Goal: Transaction & Acquisition: Purchase product/service

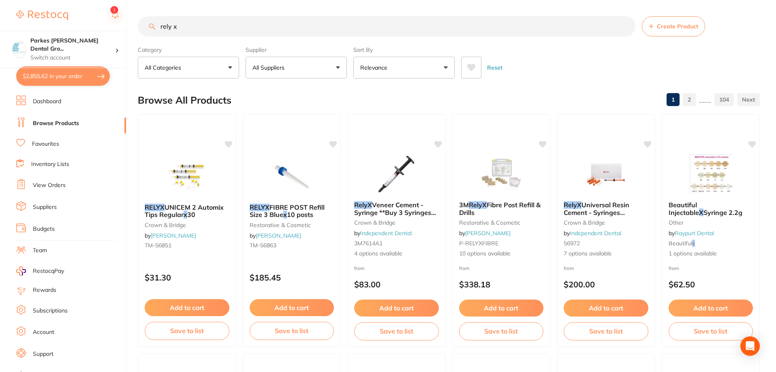
drag, startPoint x: 211, startPoint y: 30, endPoint x: 129, endPoint y: 20, distance: 82.8
click at [129, 20] on div "$2,855.62 Parkes [PERSON_NAME] Dental Gro... Switch account Parkes [PERSON_NAME…" at bounding box center [388, 186] width 776 height 372
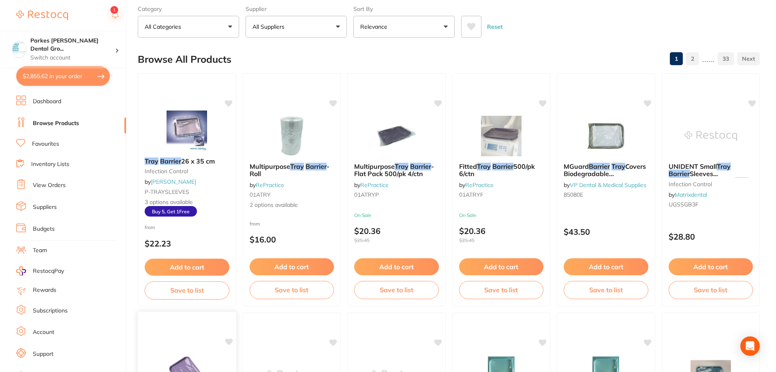
scroll to position [40, 0]
type input "tray barrier"
click at [212, 231] on div "from $22.23" at bounding box center [187, 238] width 98 height 29
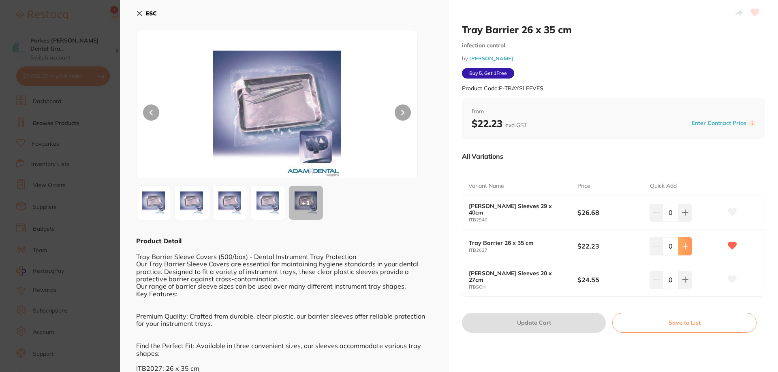
click at [684, 249] on icon at bounding box center [685, 246] width 6 height 6
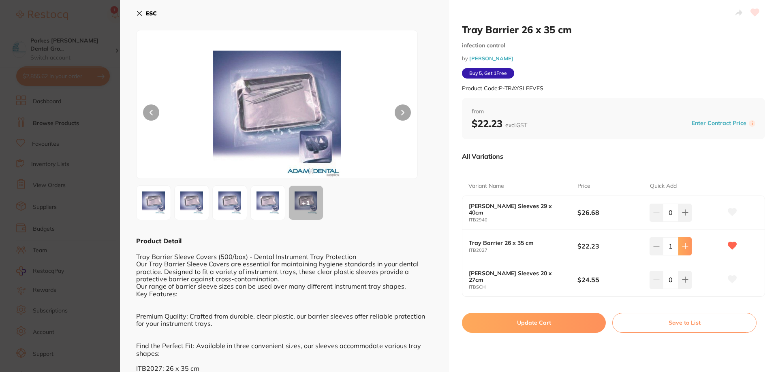
click at [684, 249] on icon at bounding box center [685, 246] width 6 height 6
type input "5"
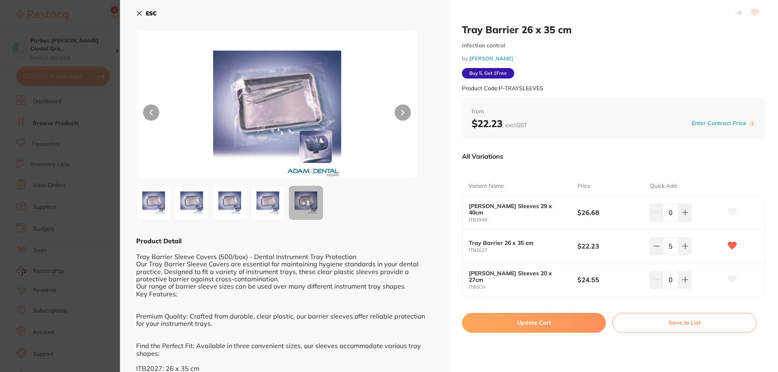
click at [543, 320] on button "Update Cart" at bounding box center [534, 322] width 144 height 19
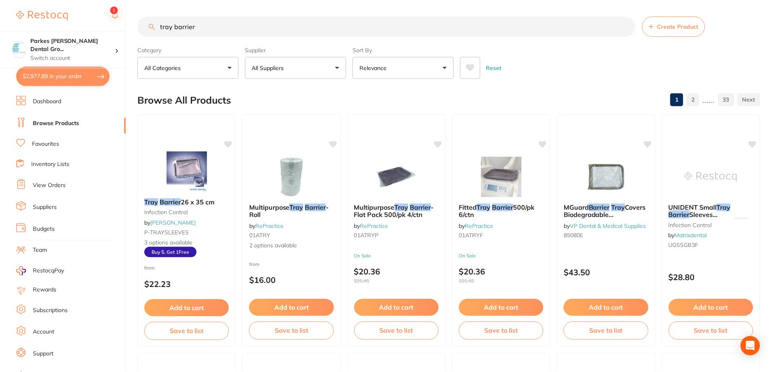
scroll to position [40, 0]
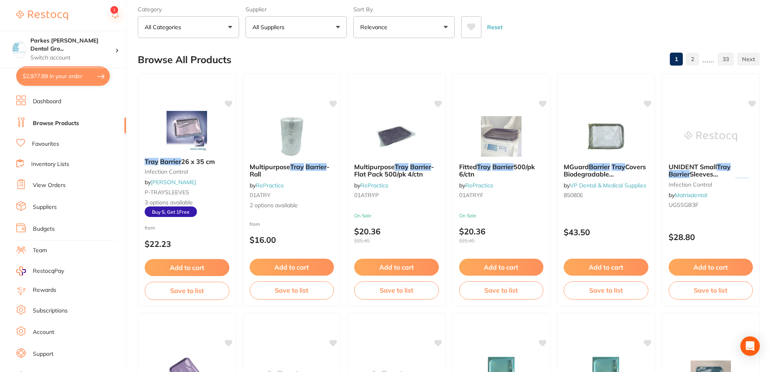
click at [48, 75] on button "$2,977.89 in your order" at bounding box center [63, 75] width 94 height 19
checkbox input "true"
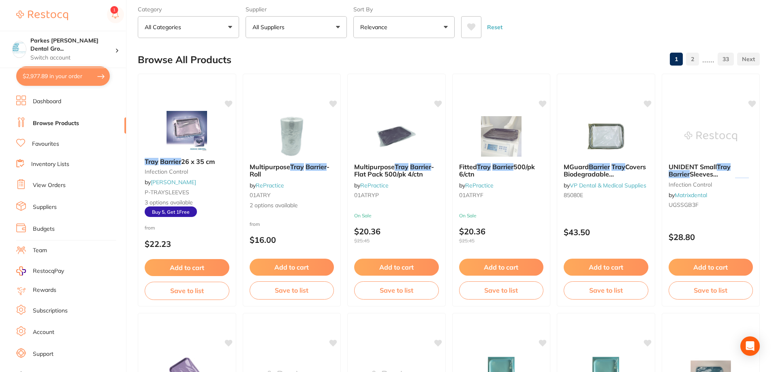
checkbox input "true"
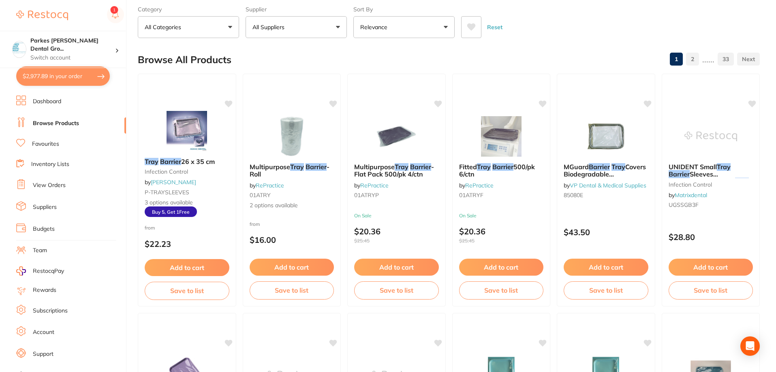
checkbox input "true"
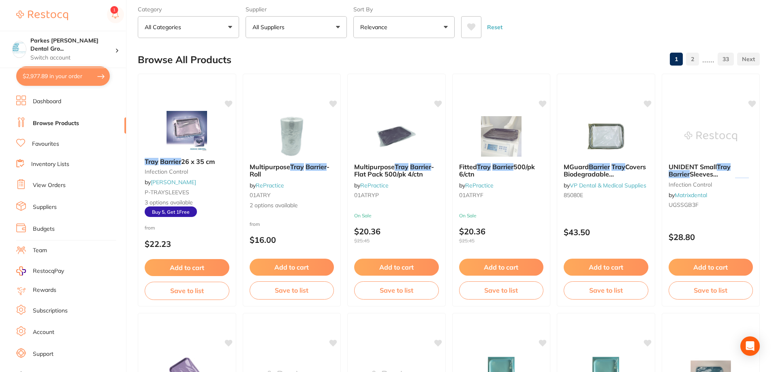
checkbox input "true"
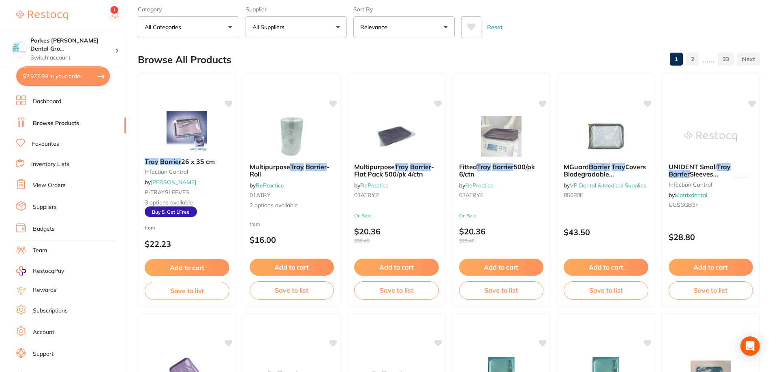
checkbox input "true"
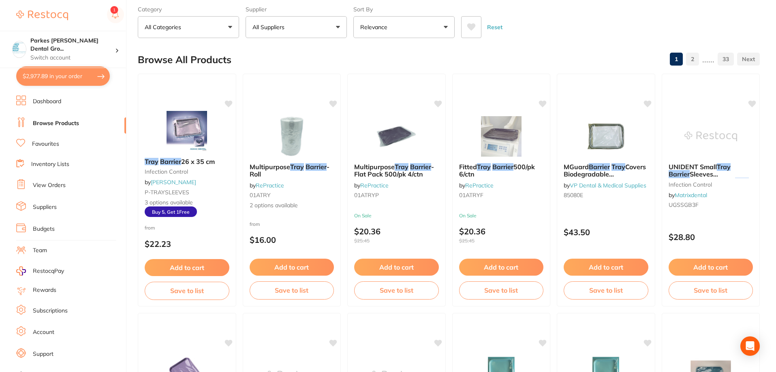
checkbox input "true"
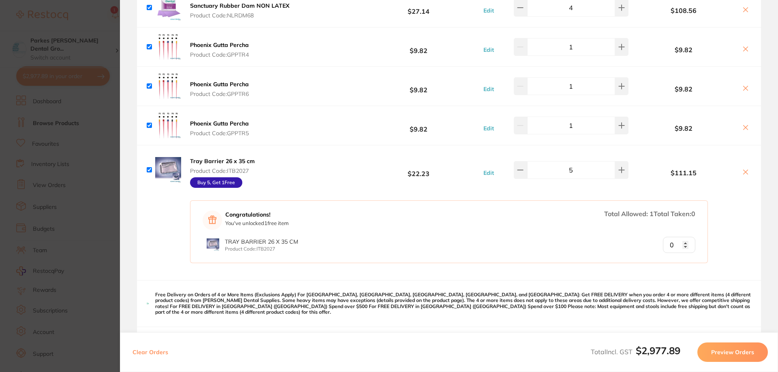
scroll to position [162, 0]
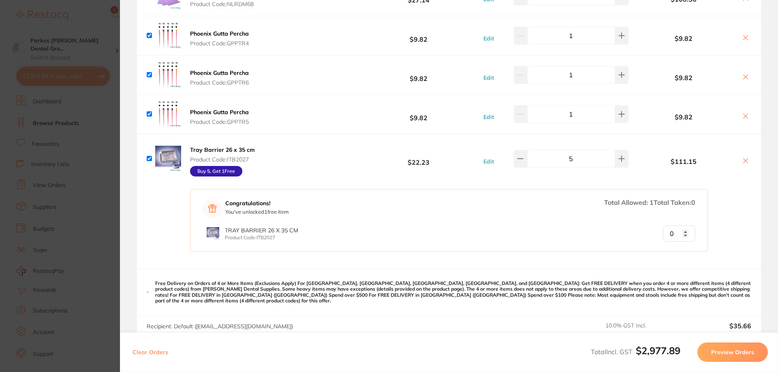
click at [745, 39] on icon at bounding box center [745, 37] width 6 height 6
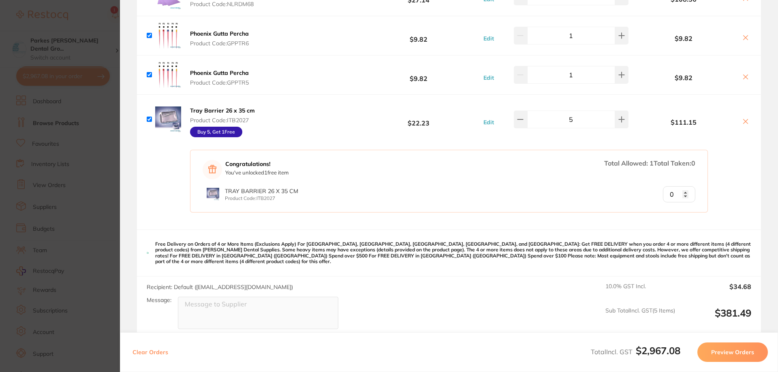
click at [745, 39] on icon at bounding box center [745, 37] width 6 height 6
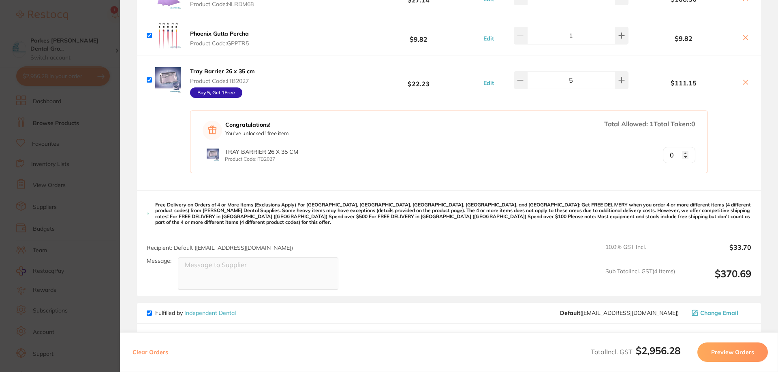
click at [744, 38] on icon at bounding box center [745, 37] width 6 height 6
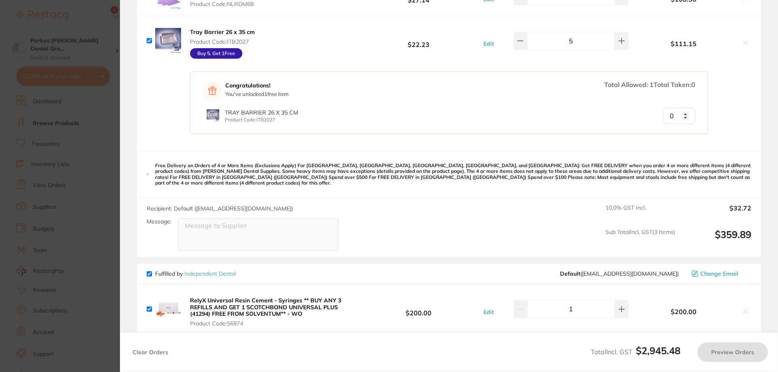
checkbox input "true"
type input "1"
click at [682, 112] on input "1" at bounding box center [679, 116] width 32 height 16
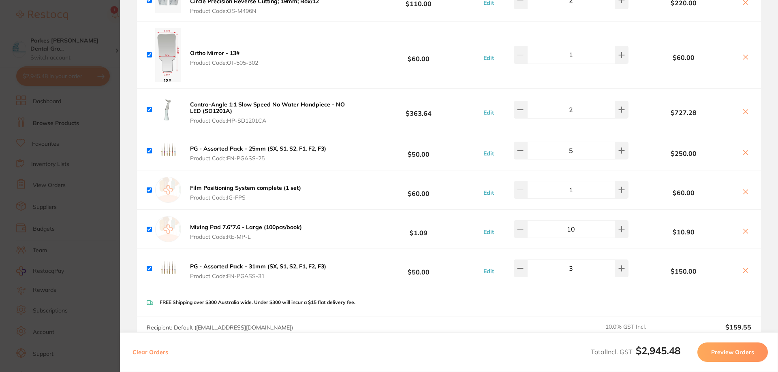
scroll to position [1174, 0]
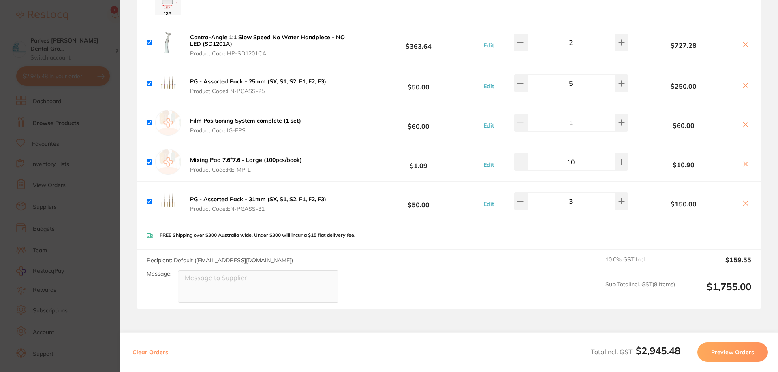
click at [744, 82] on icon at bounding box center [745, 85] width 6 height 6
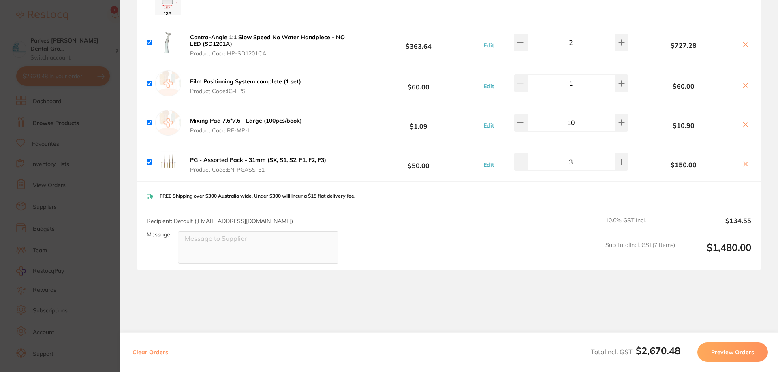
click at [743, 162] on icon at bounding box center [745, 164] width 4 height 4
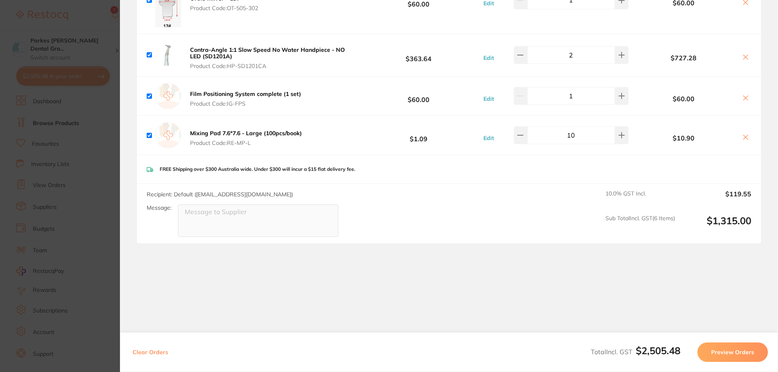
scroll to position [1156, 0]
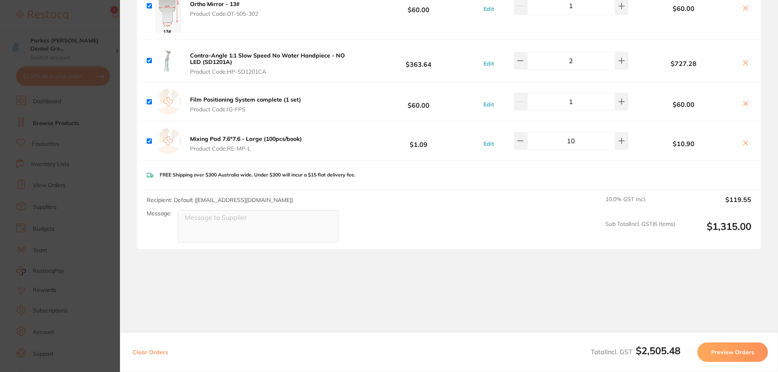
checkbox input "true"
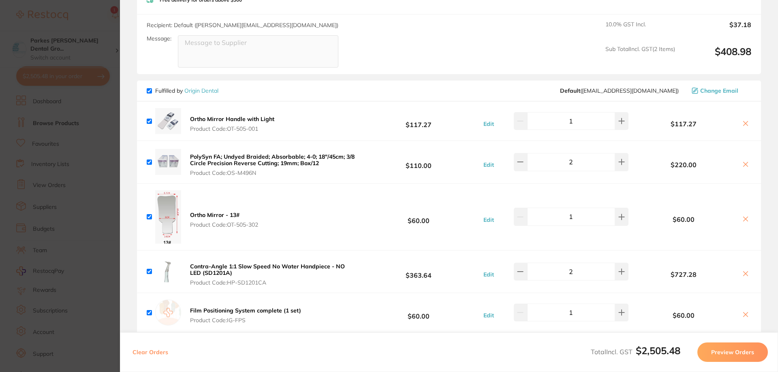
scroll to position [954, 0]
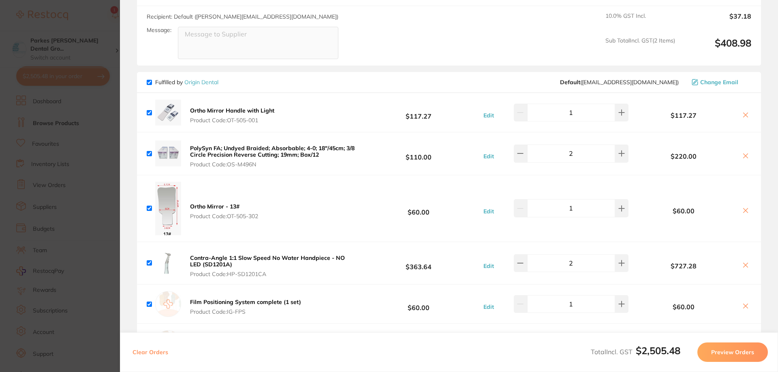
click at [85, 19] on section "Update RRP Set your pre negotiated price for this item. Item Agreed RRP (excl. …" at bounding box center [389, 186] width 778 height 372
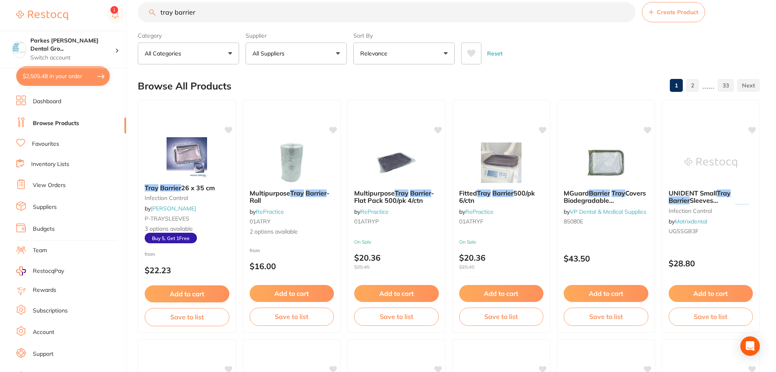
scroll to position [0, 0]
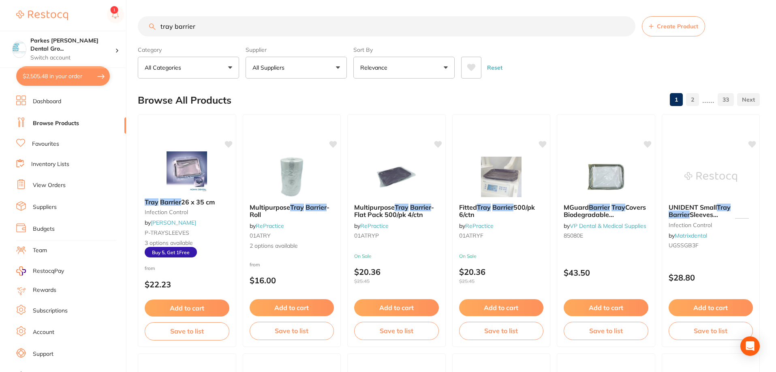
drag, startPoint x: 237, startPoint y: 29, endPoint x: 123, endPoint y: 30, distance: 113.4
click at [124, 30] on div "$2,505.48 Parkes [PERSON_NAME] Dental Gro... Switch account Parkes [PERSON_NAME…" at bounding box center [388, 186] width 776 height 372
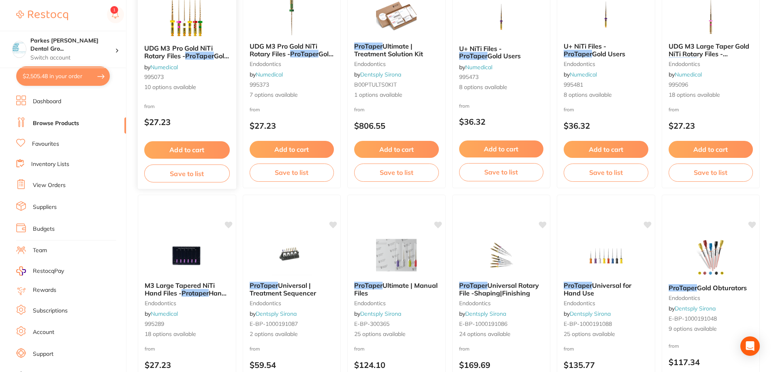
scroll to position [162, 0]
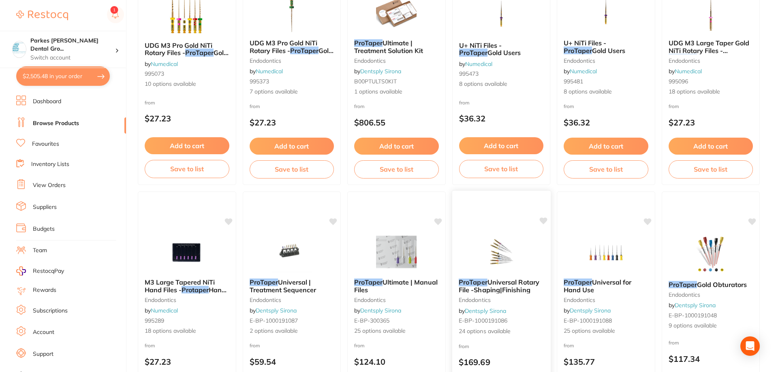
click at [488, 261] on img at bounding box center [500, 251] width 53 height 41
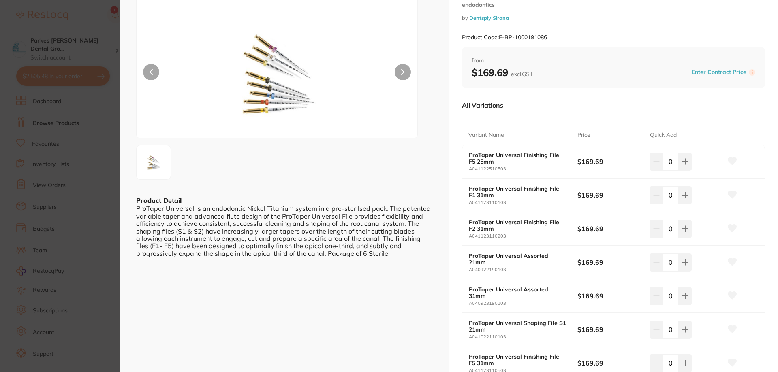
scroll to position [81, 0]
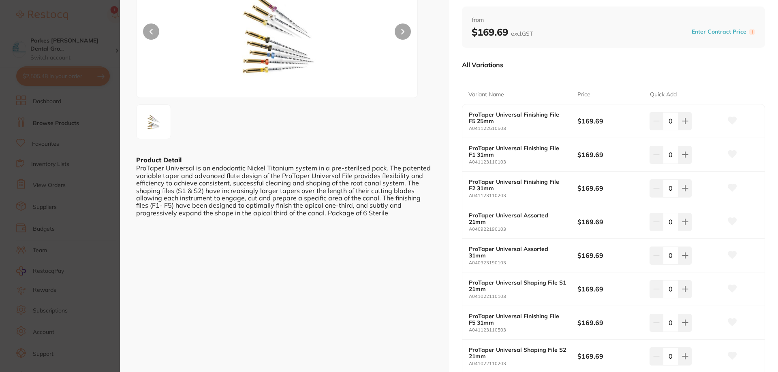
click at [102, 34] on section "ProTaper Universal Rotary File -Shaping|Finishing endodontics by Dentsply Siron…" at bounding box center [389, 186] width 778 height 372
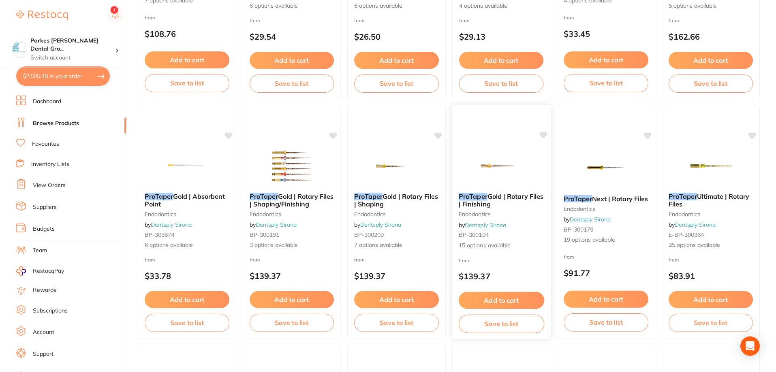
scroll to position [729, 0]
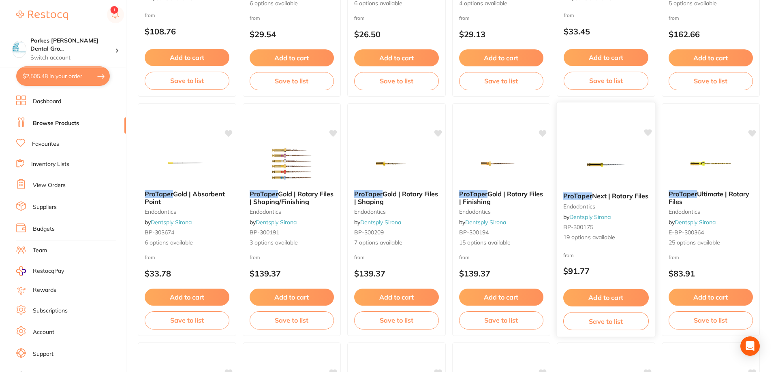
click at [628, 210] on small "endodontics" at bounding box center [605, 206] width 85 height 6
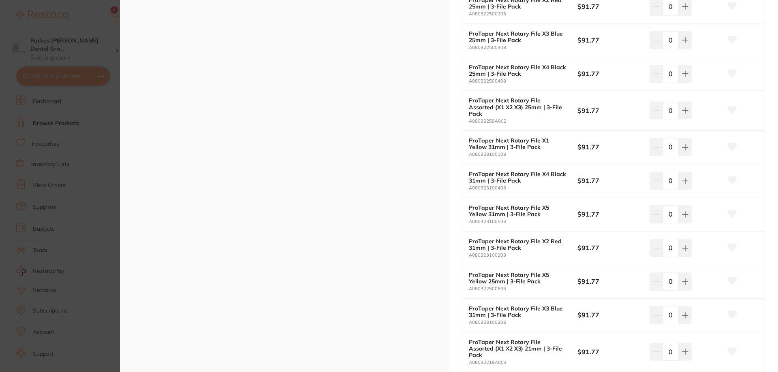
scroll to position [405, 0]
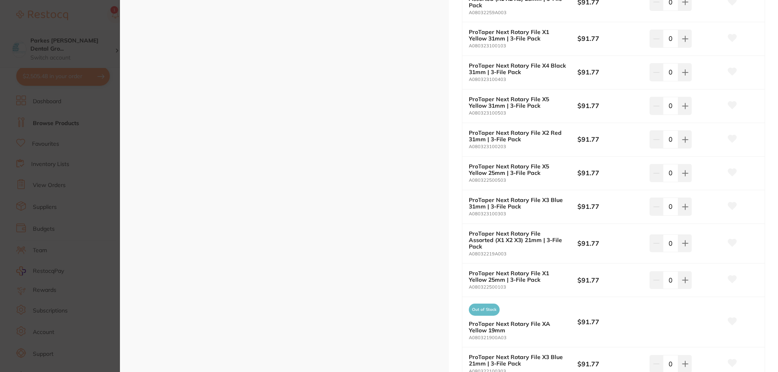
click at [75, 18] on section "ProTaper Next | Rotary Files endodontics by Dentsply Sirona Product Code: BP-30…" at bounding box center [389, 186] width 778 height 372
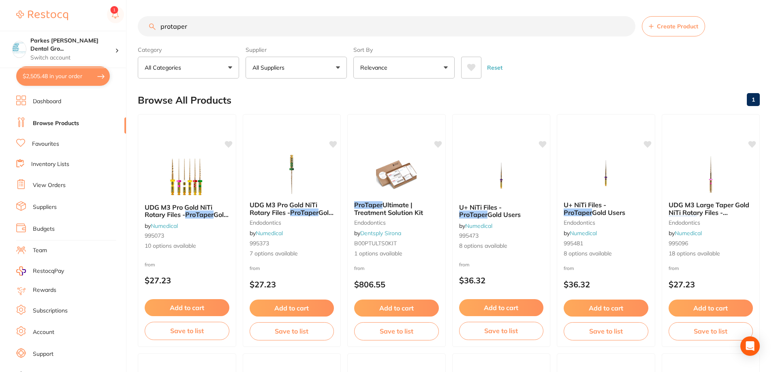
drag, startPoint x: 209, startPoint y: 27, endPoint x: 117, endPoint y: 30, distance: 91.6
click at [117, 30] on div "$2,505.48 Parkes [PERSON_NAME] Dental Gro... Switch account Parkes [PERSON_NAME…" at bounding box center [388, 186] width 776 height 372
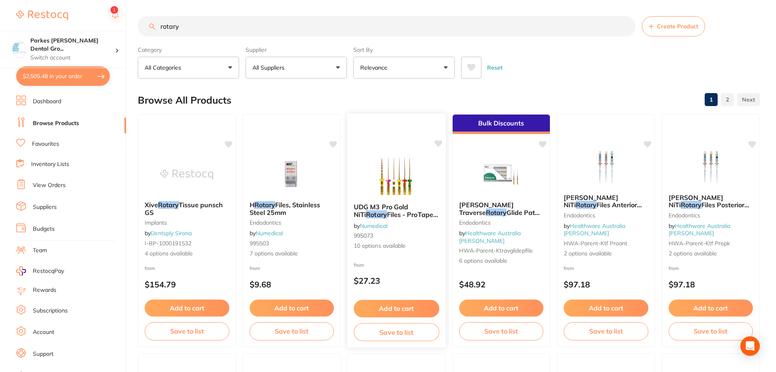
click at [422, 232] on div "UDG M3 Pro Gold NiTi Rotary Files - ProTaper Gold Users, Basic & Refill Sequenc…" at bounding box center [396, 227] width 98 height 60
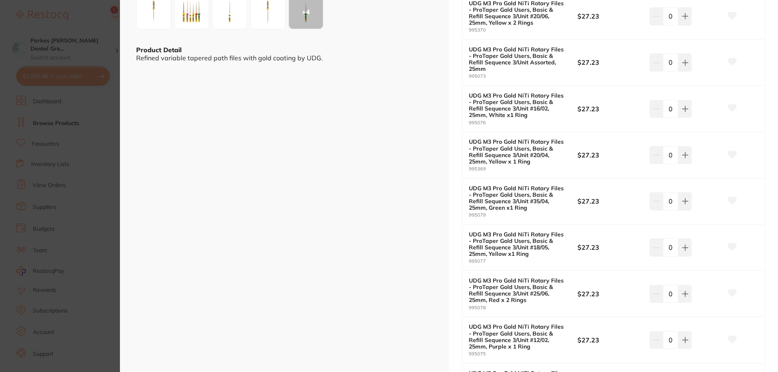
scroll to position [202, 0]
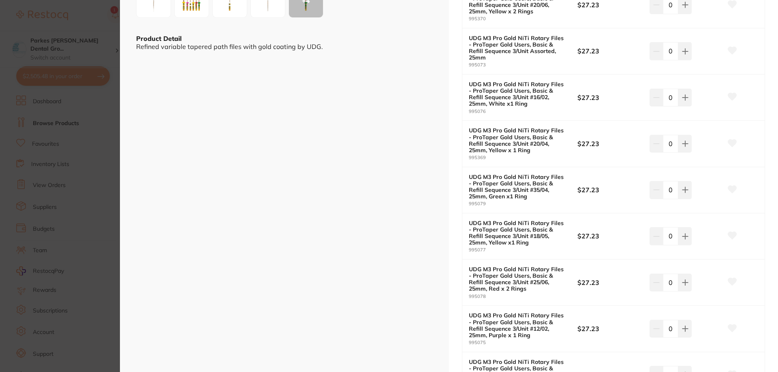
click at [143, 115] on div "ESC + 4 Product Detail Refined variable tapered path files with gold coating by…" at bounding box center [284, 150] width 329 height 705
click at [109, 34] on section "UDG M3 Pro Gold NiTi Rotary Files - ProTaper Gold Users, Basic & Refill Sequenc…" at bounding box center [389, 186] width 778 height 372
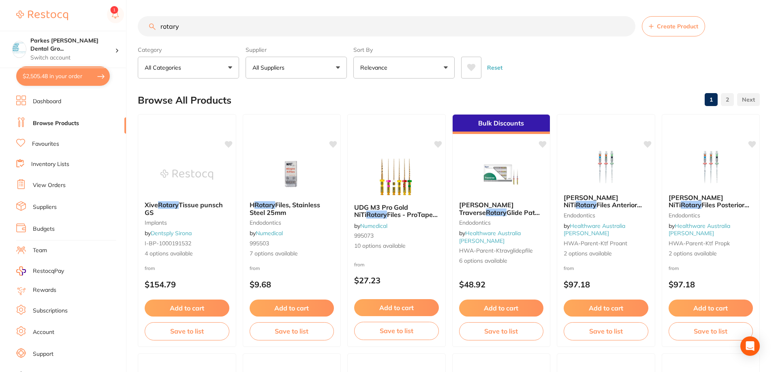
click at [470, 68] on icon at bounding box center [471, 67] width 9 height 7
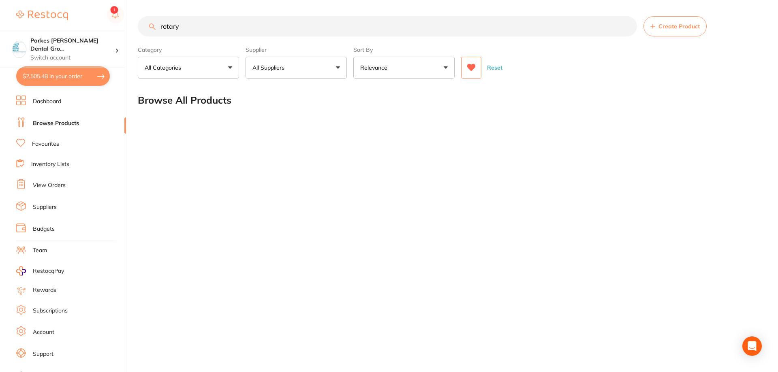
click at [469, 66] on icon at bounding box center [471, 67] width 9 height 7
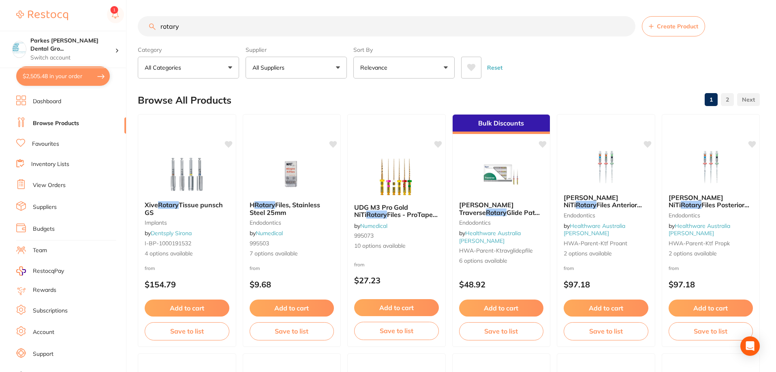
click at [323, 67] on button "All Suppliers" at bounding box center [295, 68] width 101 height 22
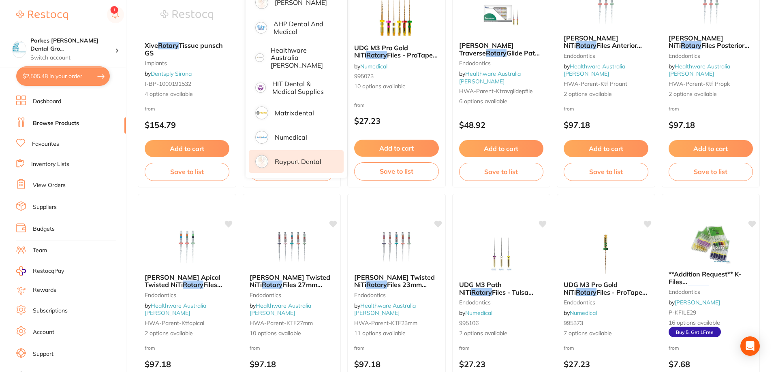
scroll to position [162, 0]
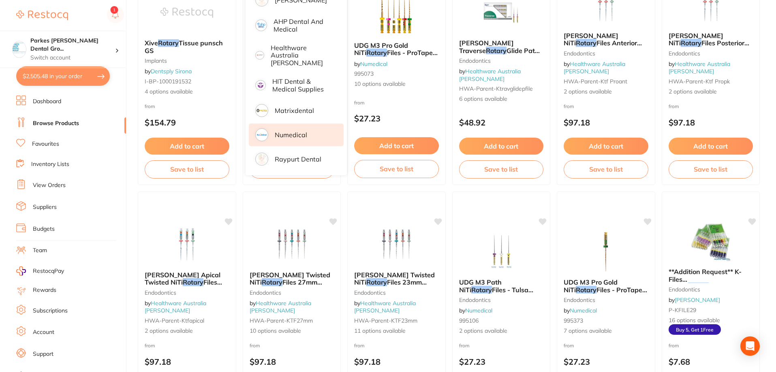
click at [313, 125] on li "Numedical" at bounding box center [296, 135] width 95 height 23
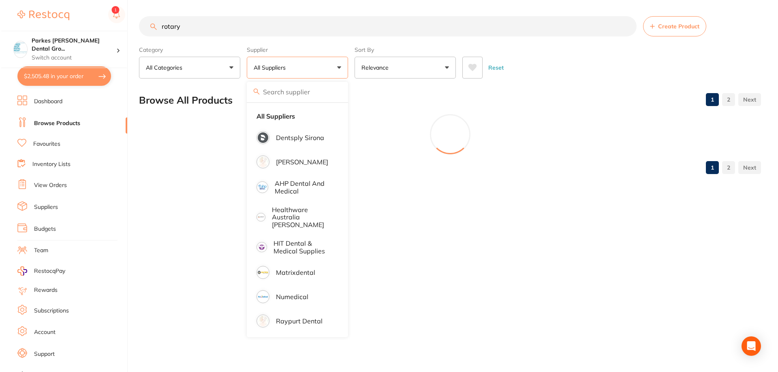
scroll to position [0, 0]
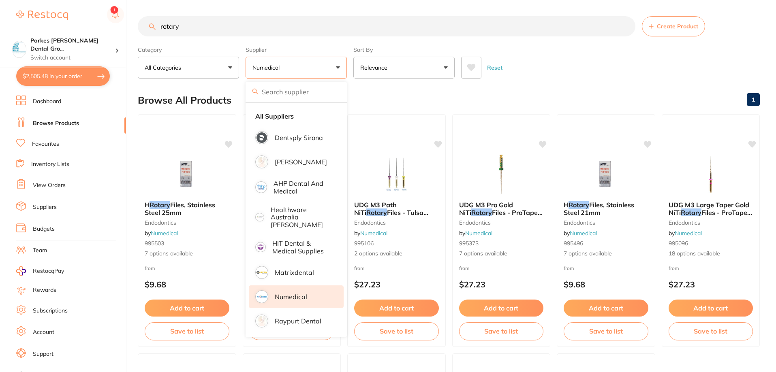
click at [561, 55] on div "Reset" at bounding box center [607, 64] width 292 height 28
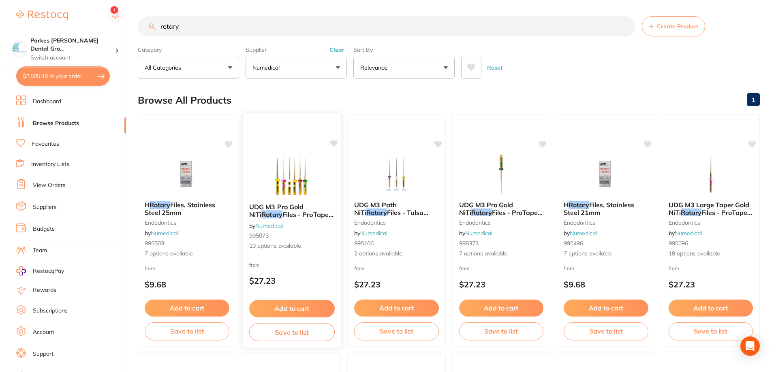
click at [309, 244] on span "10 options available" at bounding box center [291, 246] width 85 height 8
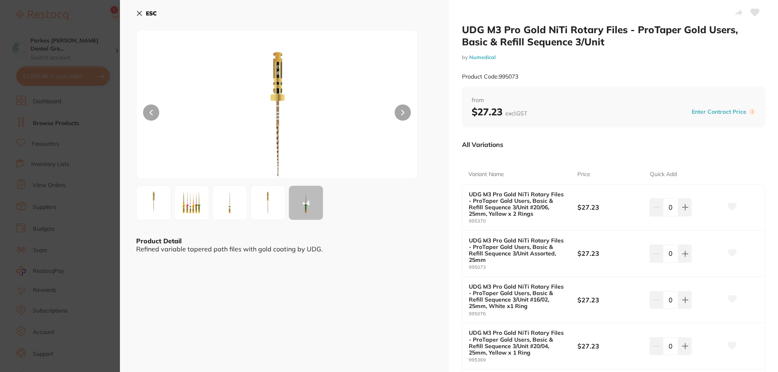
click at [90, 15] on section "UDG M3 Pro Gold NiTi Rotary Files - ProTaper Gold Users, Basic & Refill Sequenc…" at bounding box center [389, 186] width 778 height 372
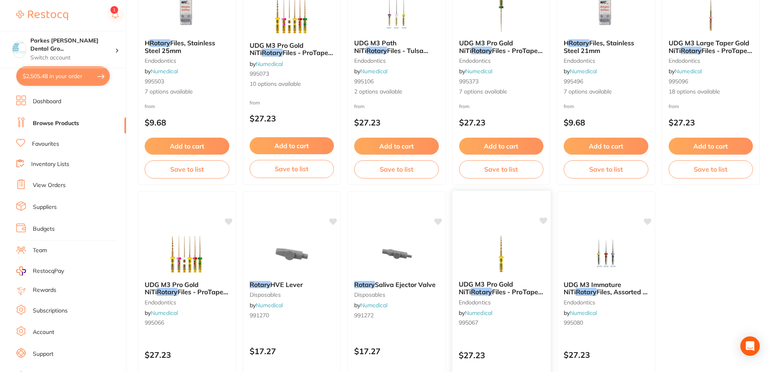
click at [488, 249] on img at bounding box center [500, 253] width 53 height 41
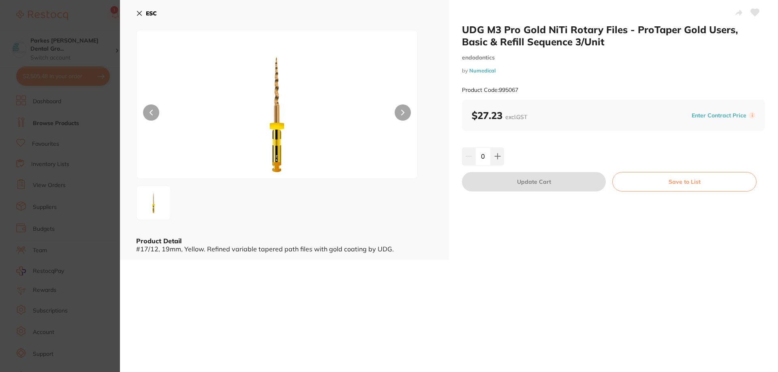
click at [141, 11] on icon at bounding box center [139, 13] width 6 height 6
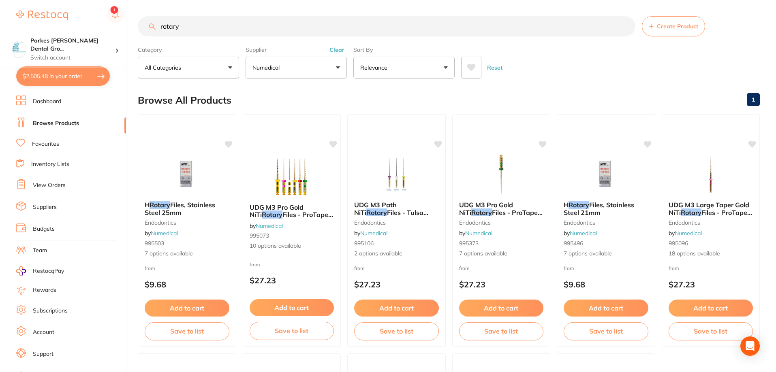
click at [299, 29] on input "rotary" at bounding box center [386, 26] width 497 height 20
type input "r"
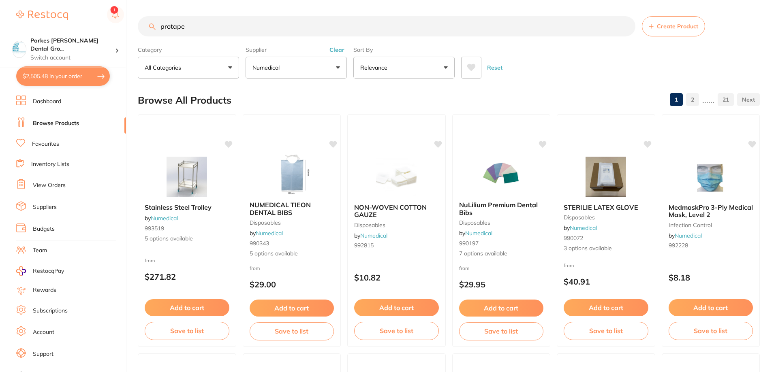
type input "protaper"
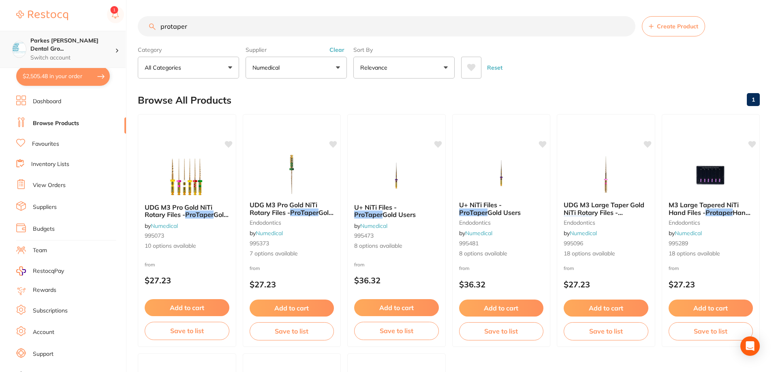
scroll to position [0, 0]
drag, startPoint x: 112, startPoint y: 36, endPoint x: 76, endPoint y: 37, distance: 36.1
click at [79, 37] on div "$2,505.48 Parkes [PERSON_NAME] Dental Gro... Switch account Parkes [PERSON_NAME…" at bounding box center [388, 186] width 776 height 372
